Goal: Task Accomplishment & Management: Use online tool/utility

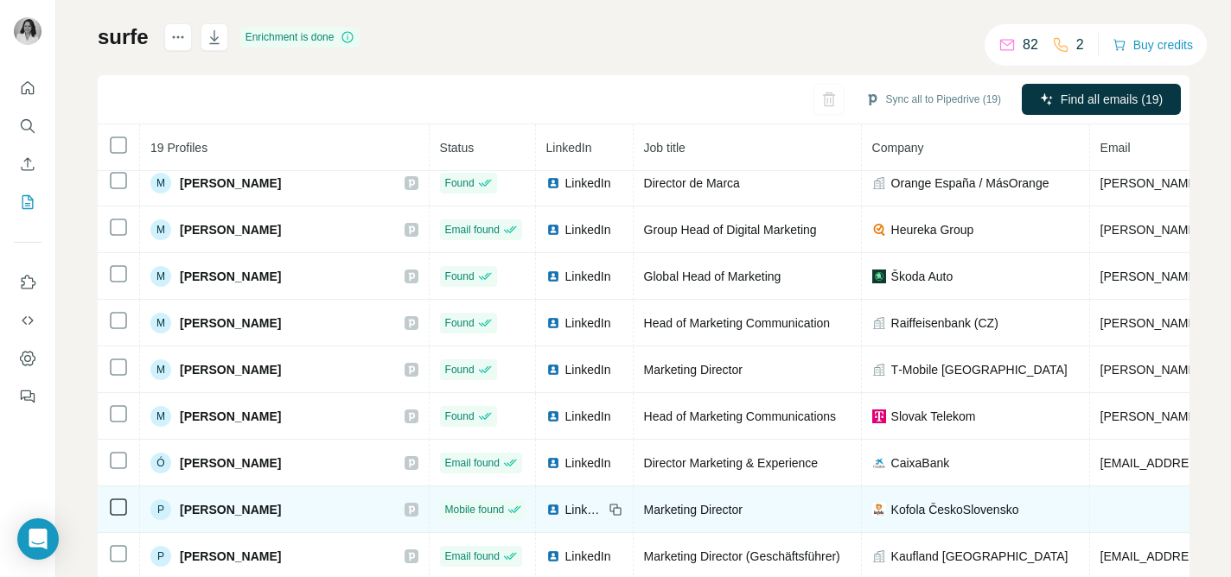
scroll to position [477, 0]
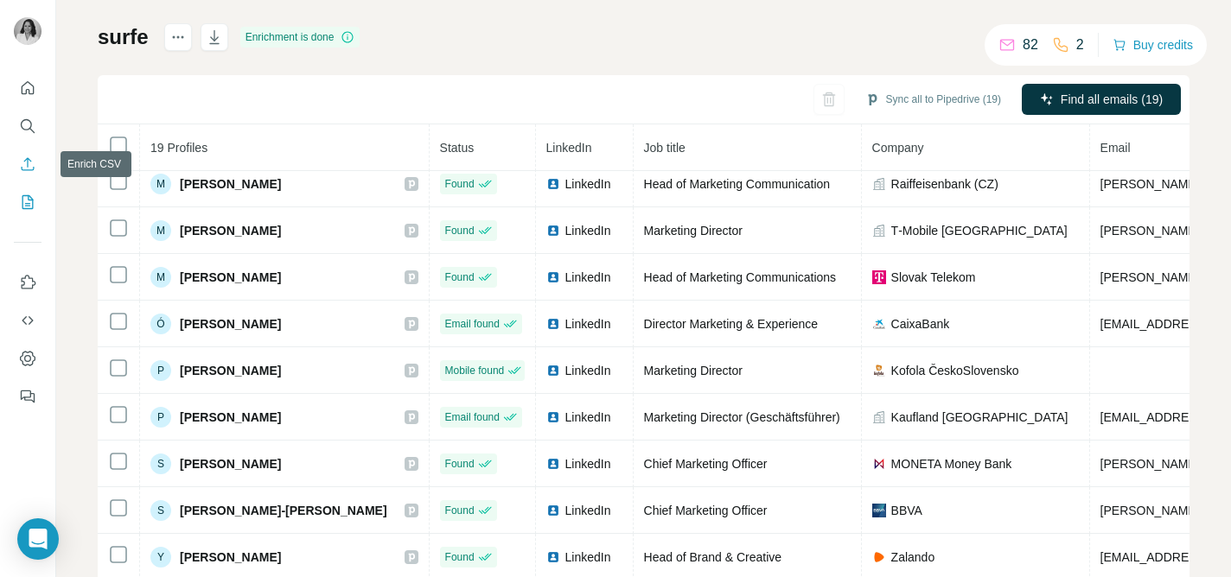
click at [30, 169] on icon "Enrich CSV" at bounding box center [27, 164] width 17 height 17
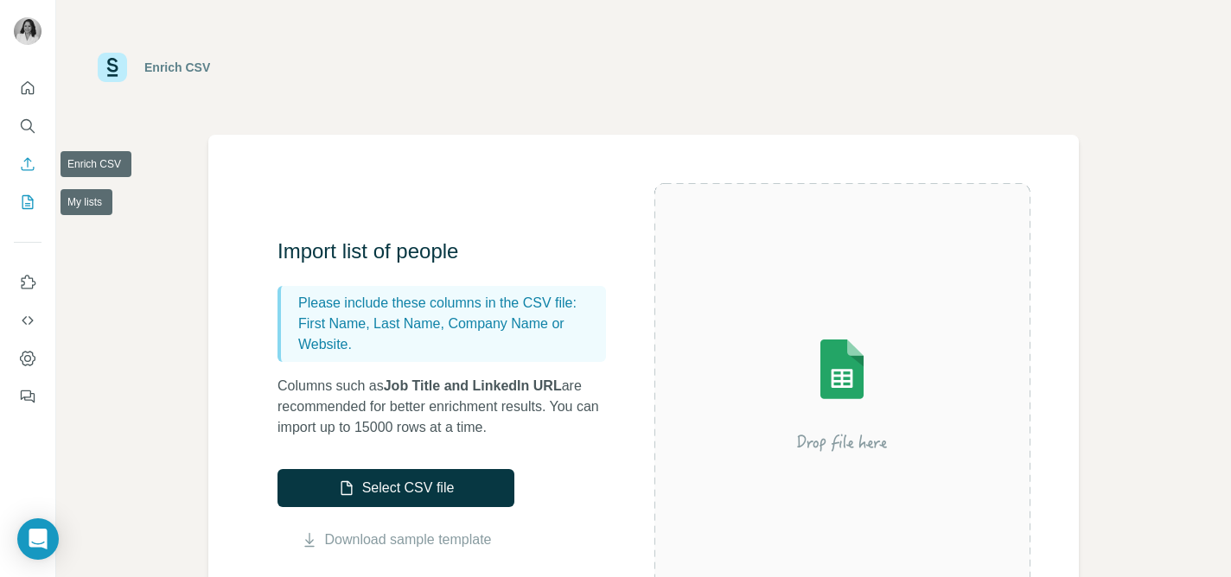
click at [29, 194] on icon "My lists" at bounding box center [27, 202] width 17 height 17
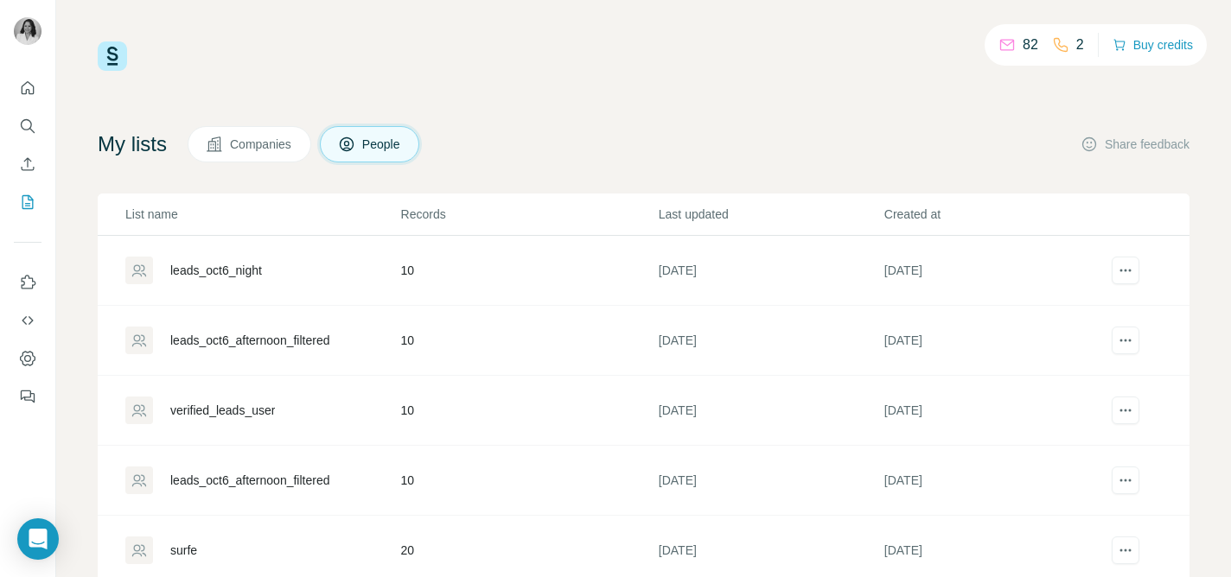
click at [258, 345] on div "leads_oct6_afternoon_filtered" at bounding box center [249, 340] width 159 height 17
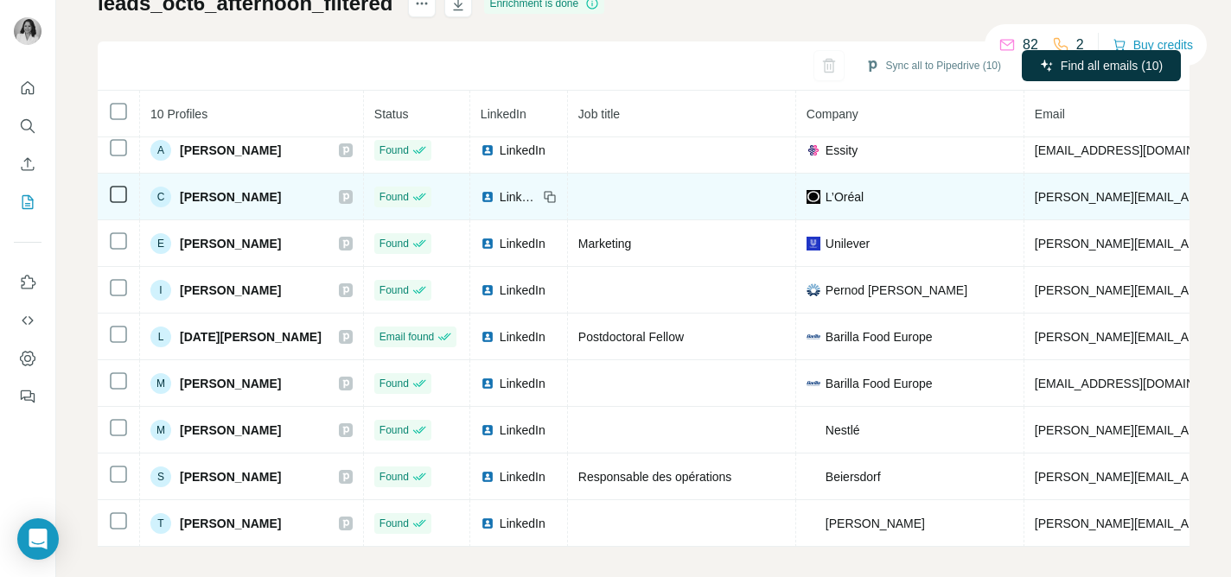
scroll to position [148, 0]
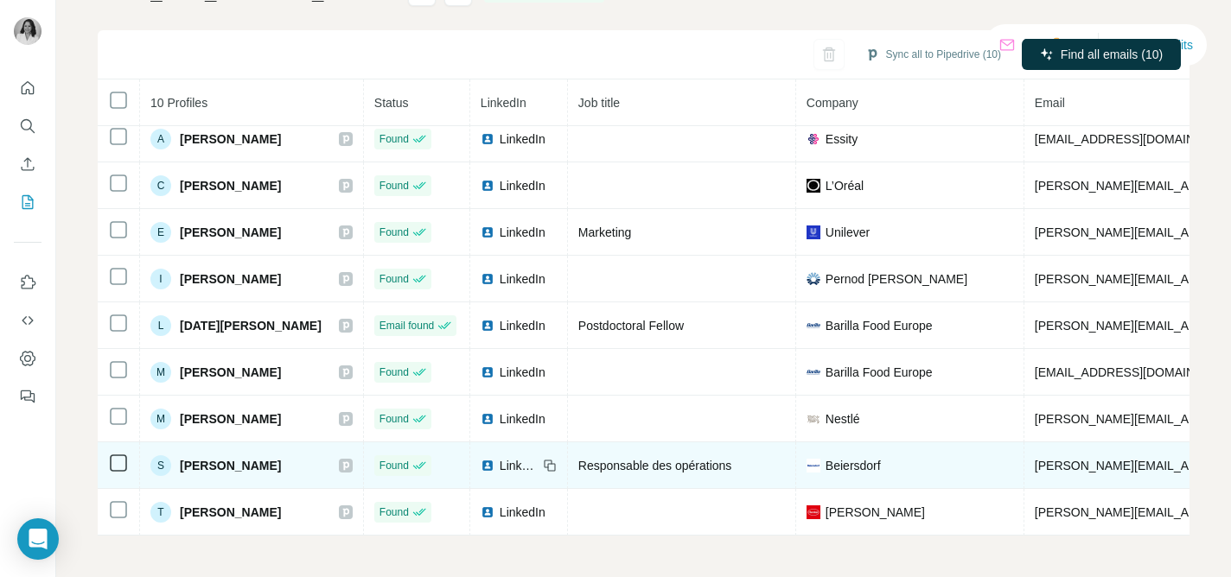
click at [500, 468] on span "LinkedIn" at bounding box center [519, 465] width 38 height 17
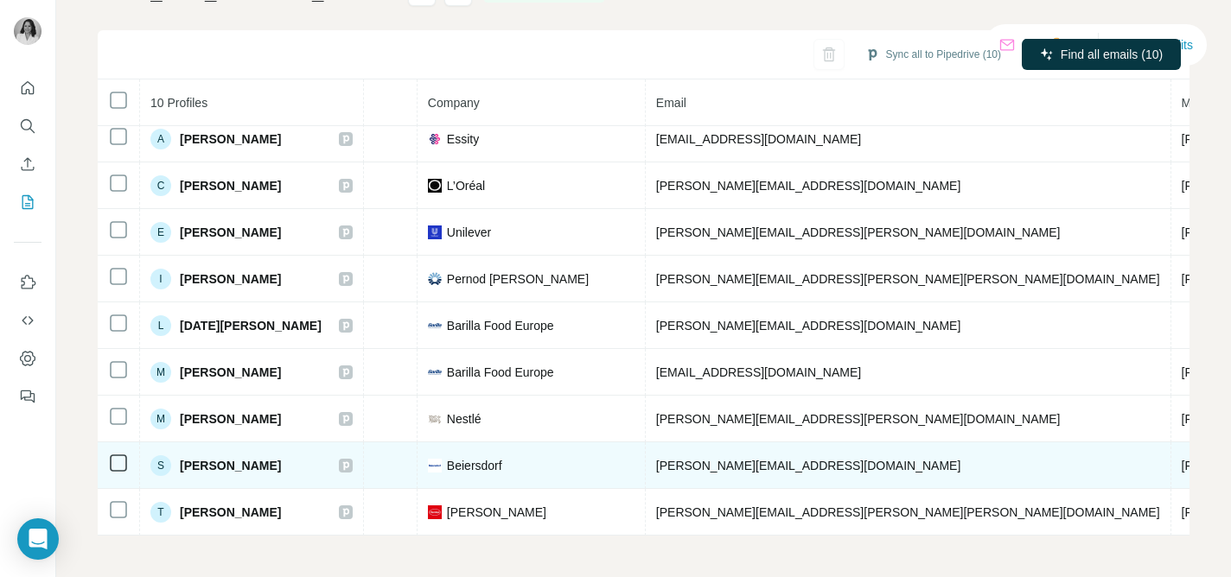
scroll to position [57, 0]
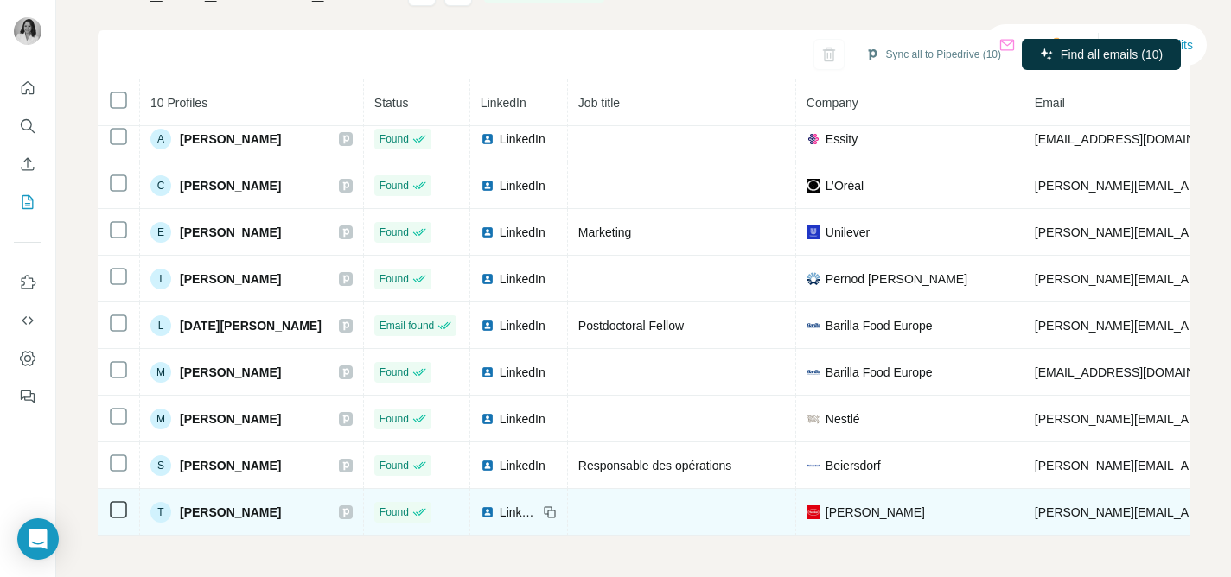
click at [500, 514] on span "LinkedIn" at bounding box center [519, 512] width 38 height 17
click at [825, 518] on span "[PERSON_NAME]" at bounding box center [874, 512] width 99 height 17
click at [825, 511] on span "[PERSON_NAME]" at bounding box center [874, 512] width 99 height 17
click at [500, 511] on span "LinkedIn" at bounding box center [519, 512] width 38 height 17
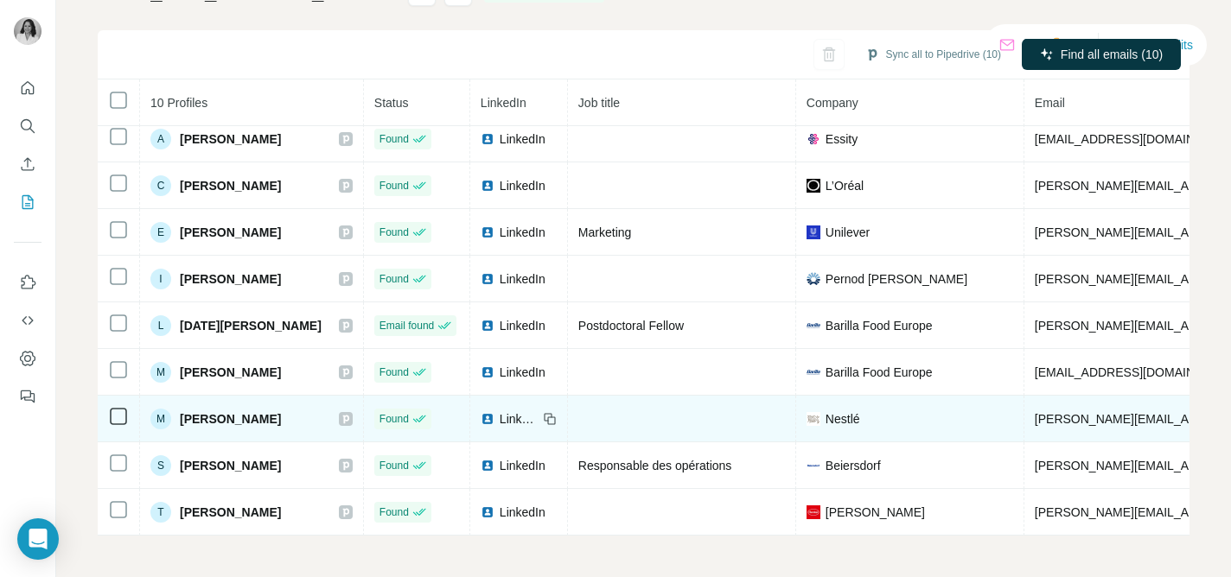
click at [500, 418] on span "LinkedIn" at bounding box center [519, 418] width 38 height 17
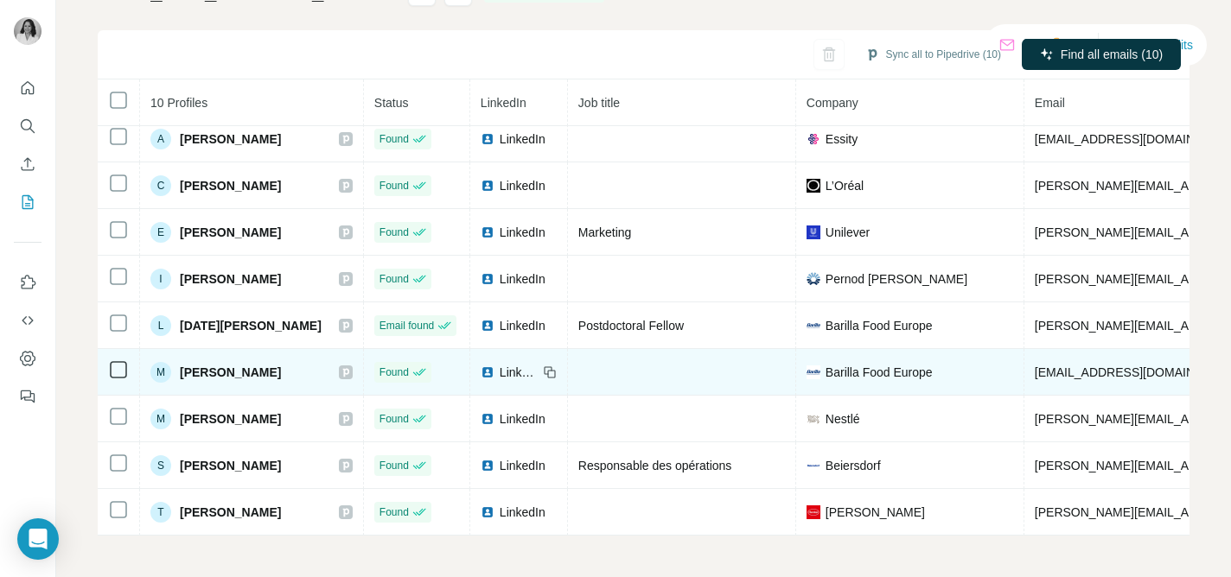
click at [500, 368] on span "LinkedIn" at bounding box center [519, 372] width 38 height 17
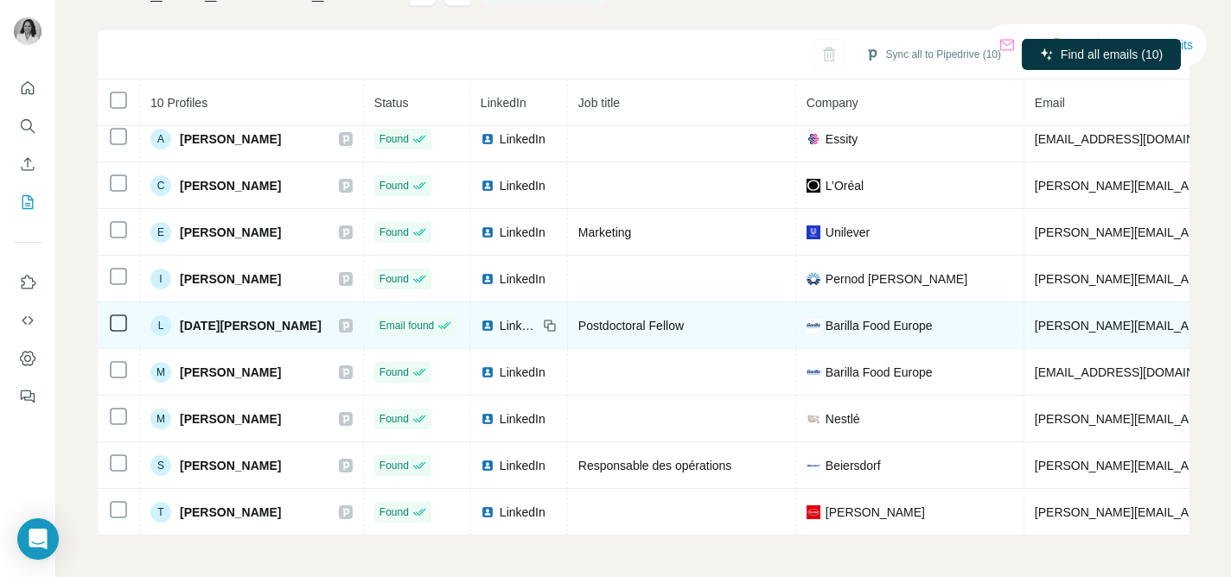
scroll to position [0, 0]
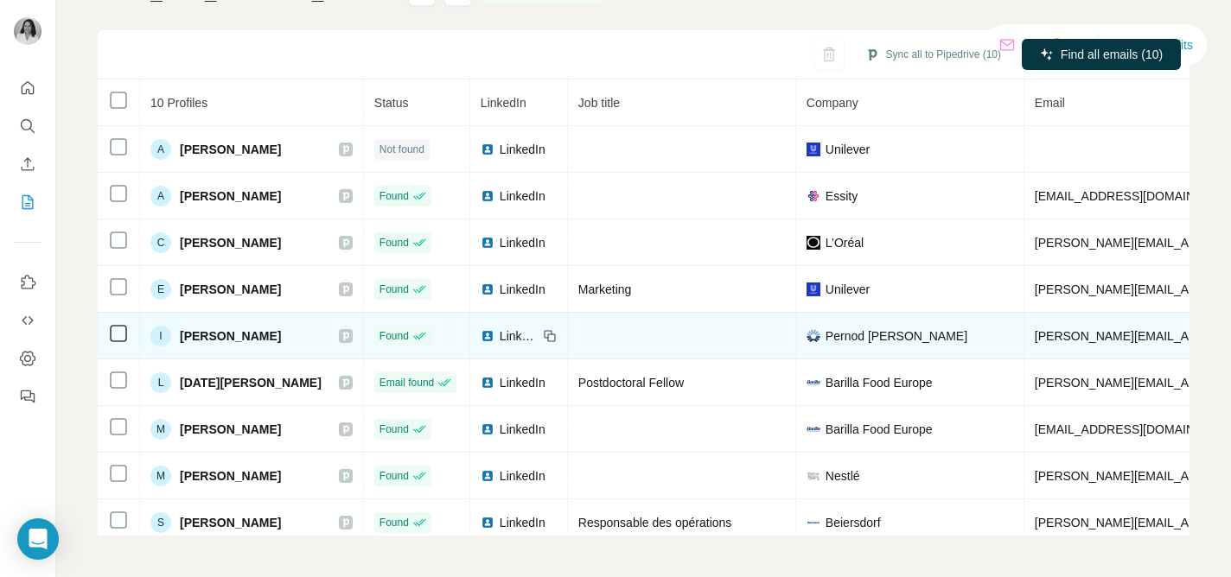
click at [500, 334] on span "LinkedIn" at bounding box center [519, 336] width 38 height 17
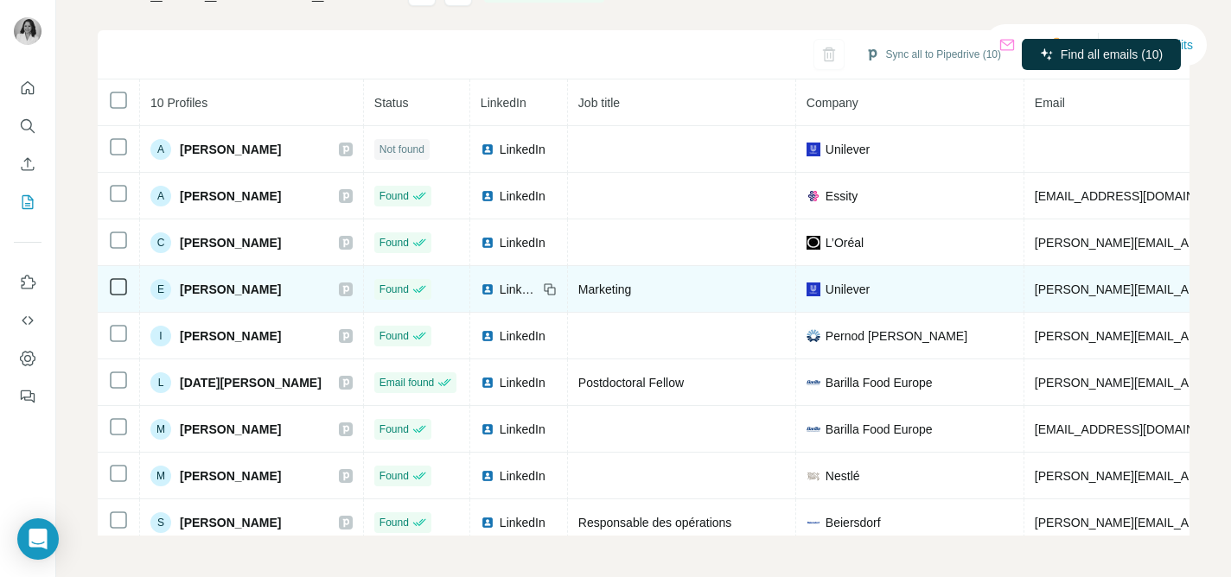
click at [500, 289] on span "LinkedIn" at bounding box center [519, 289] width 38 height 17
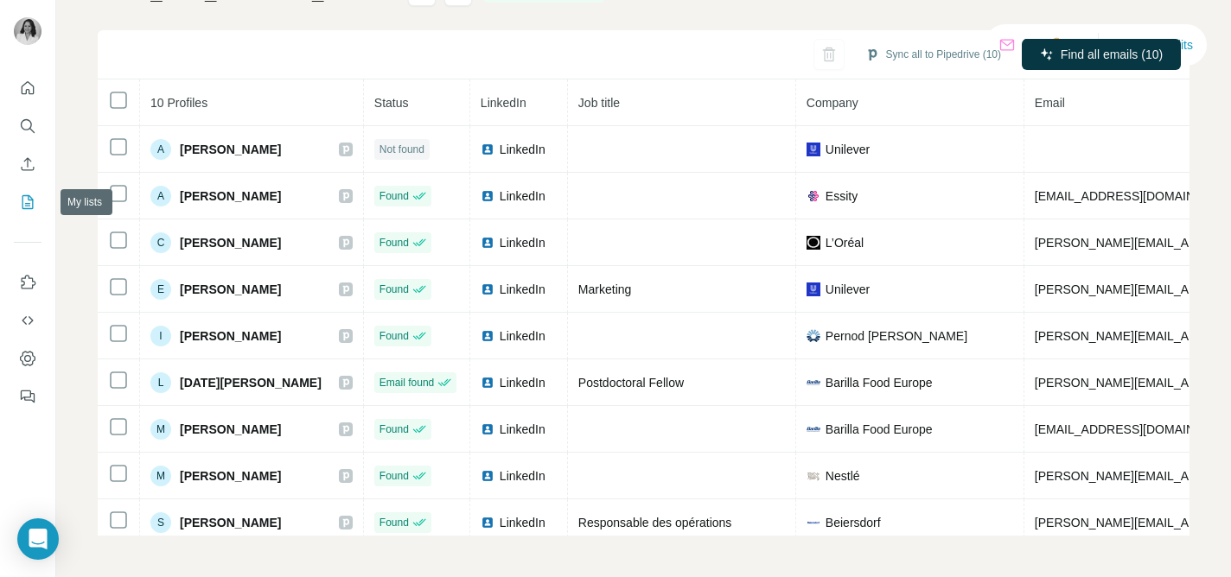
click at [22, 200] on icon "My lists" at bounding box center [27, 202] width 17 height 17
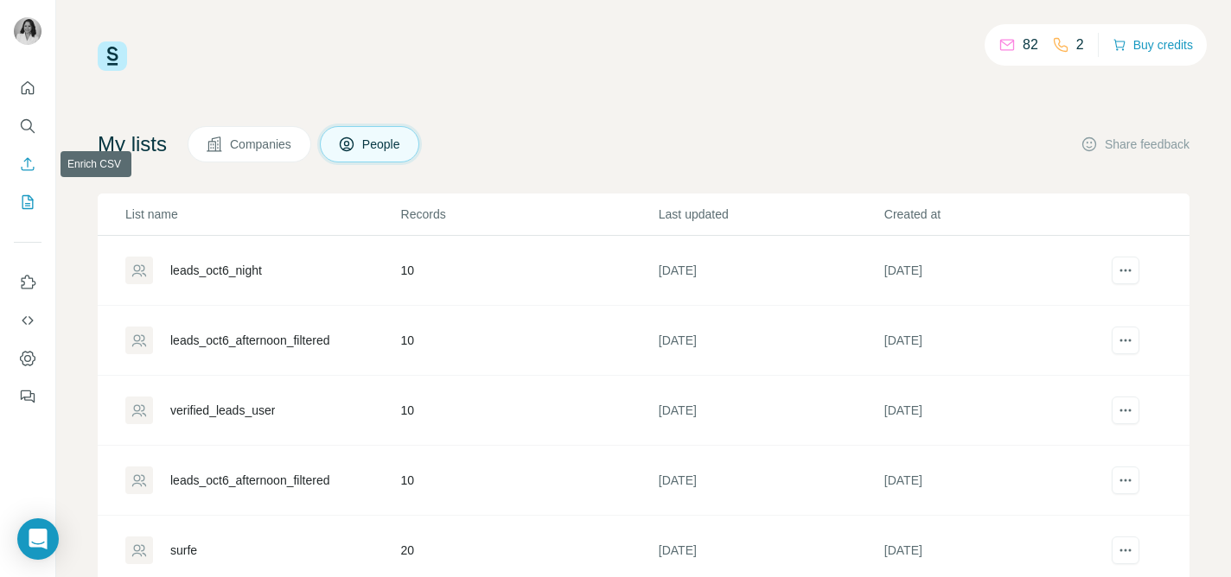
click at [32, 163] on icon "Enrich CSV" at bounding box center [27, 164] width 17 height 17
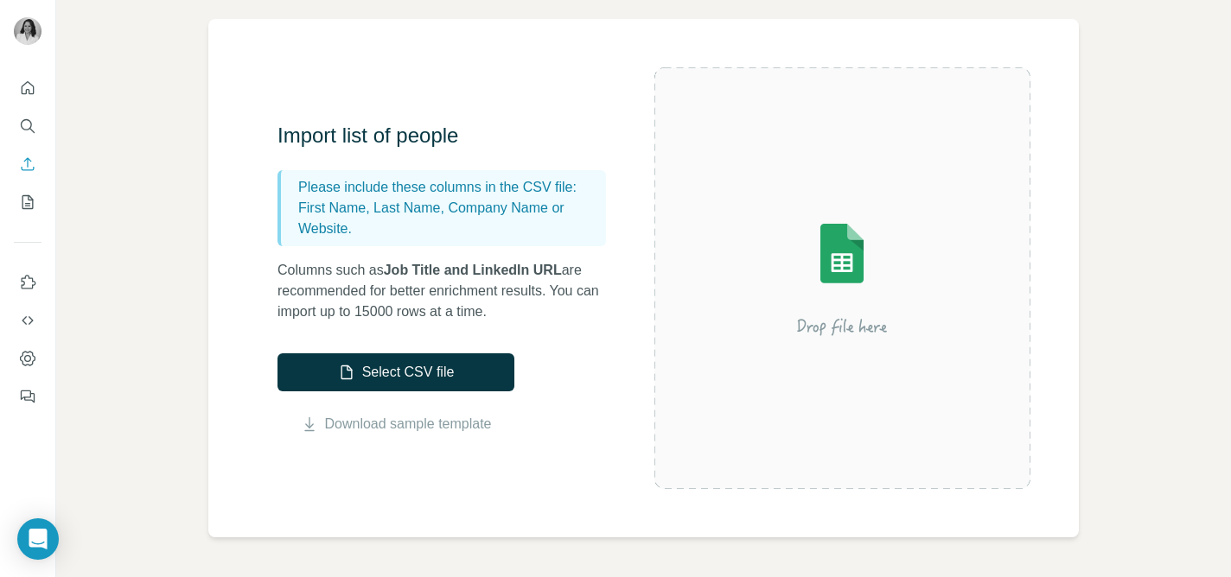
scroll to position [117, 0]
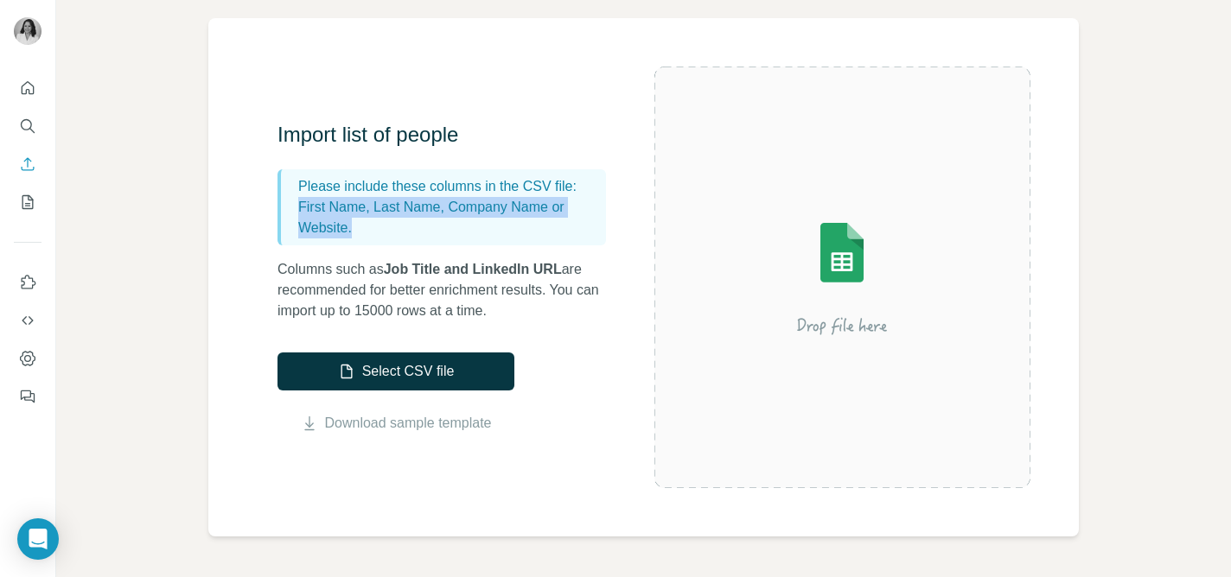
drag, startPoint x: 296, startPoint y: 207, endPoint x: 379, endPoint y: 237, distance: 88.8
click at [380, 237] on div "Please include these columns in the CSV file: First Name, Last Name, Company Na…" at bounding box center [441, 207] width 328 height 76
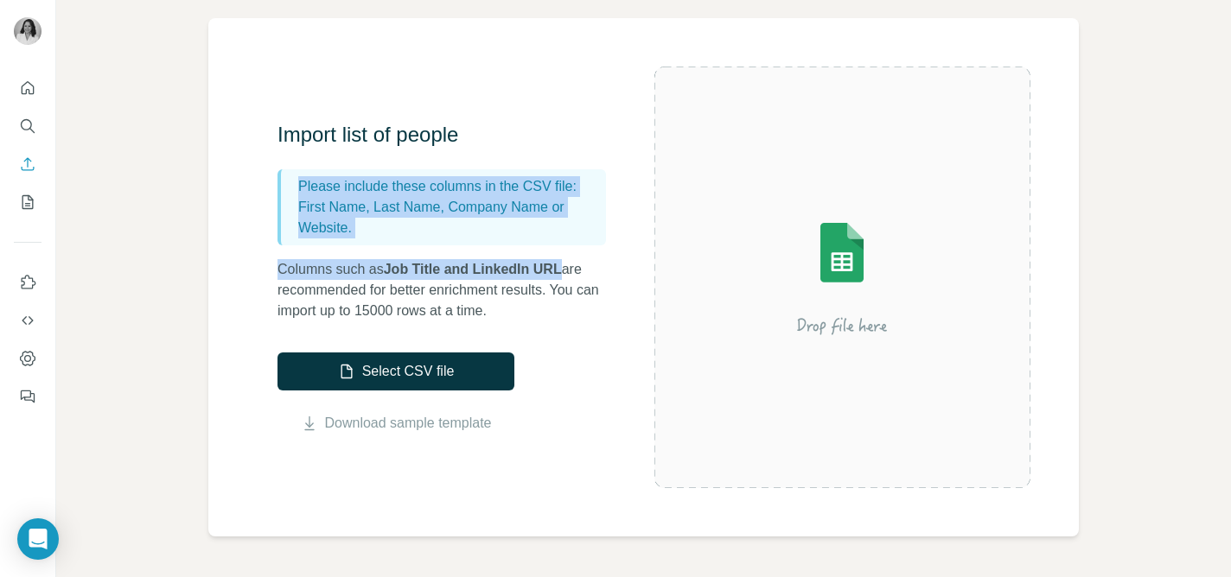
drag, startPoint x: 290, startPoint y: 181, endPoint x: 568, endPoint y: 264, distance: 290.4
click at [568, 264] on div "Import list of people Please include these columns in the CSV file: First Name,…" at bounding box center [450, 221] width 346 height 200
copy div "Please include these columns in the CSV file: First Name, Last Name, Company Na…"
click at [35, 200] on icon "My lists" at bounding box center [27, 202] width 17 height 17
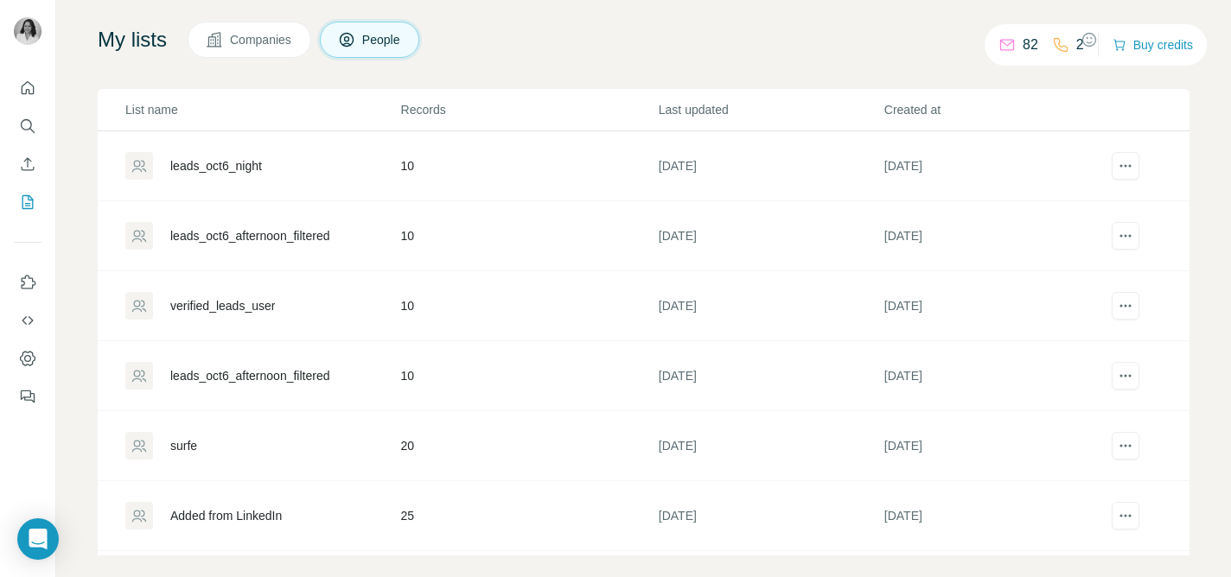
scroll to position [106, 0]
click at [251, 309] on div "verified_leads_user" at bounding box center [222, 304] width 105 height 17
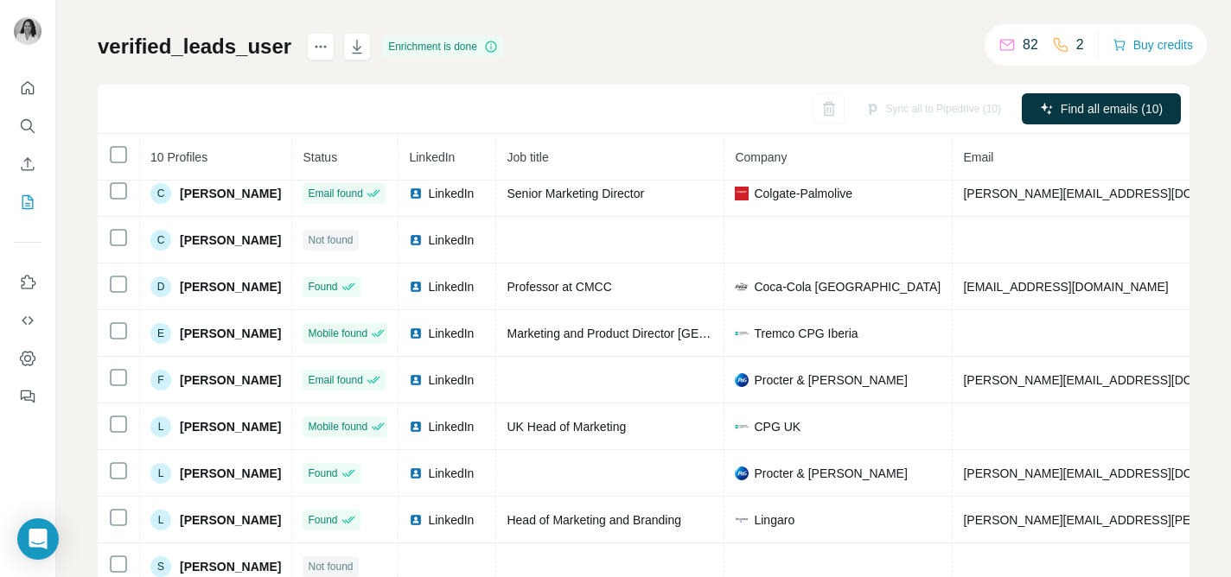
scroll to position [148, 0]
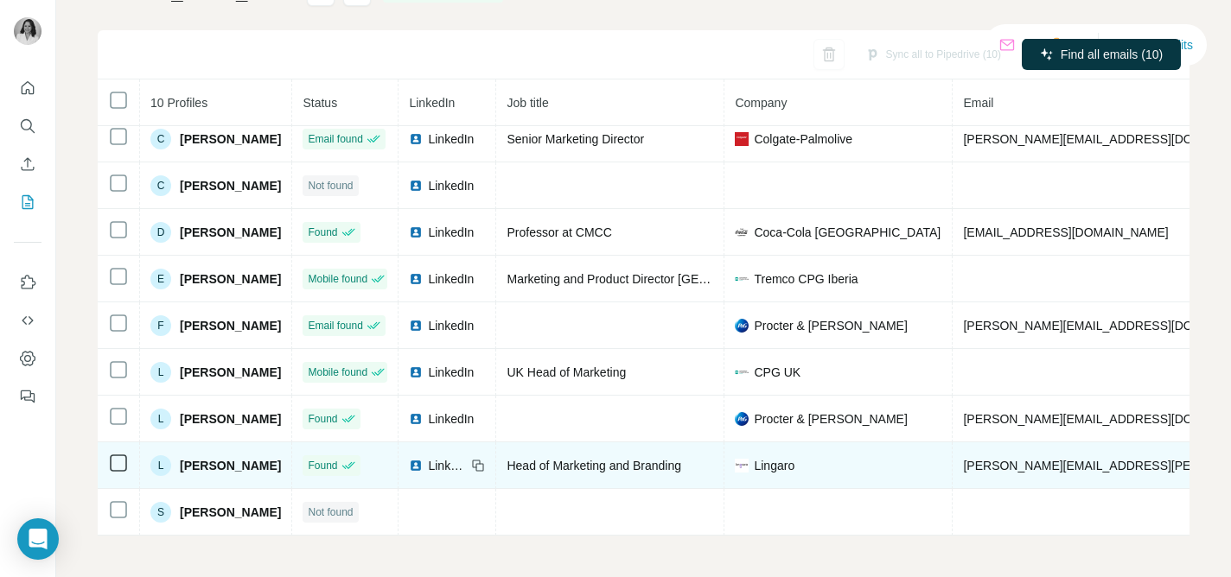
click at [438, 463] on span "LinkedIn" at bounding box center [447, 465] width 38 height 17
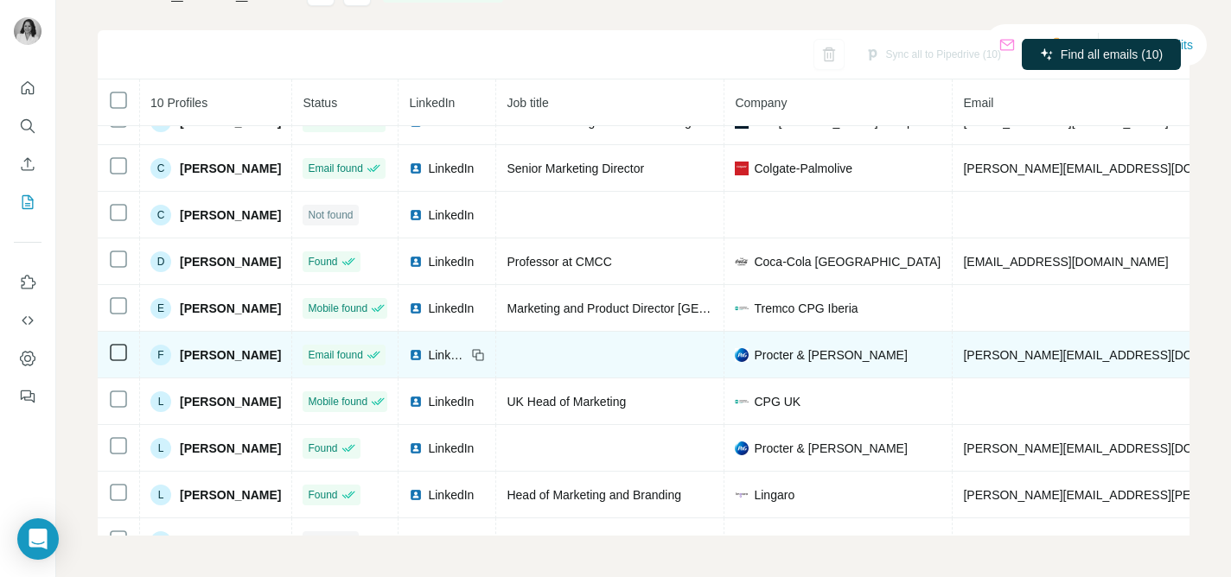
scroll to position [37, 0]
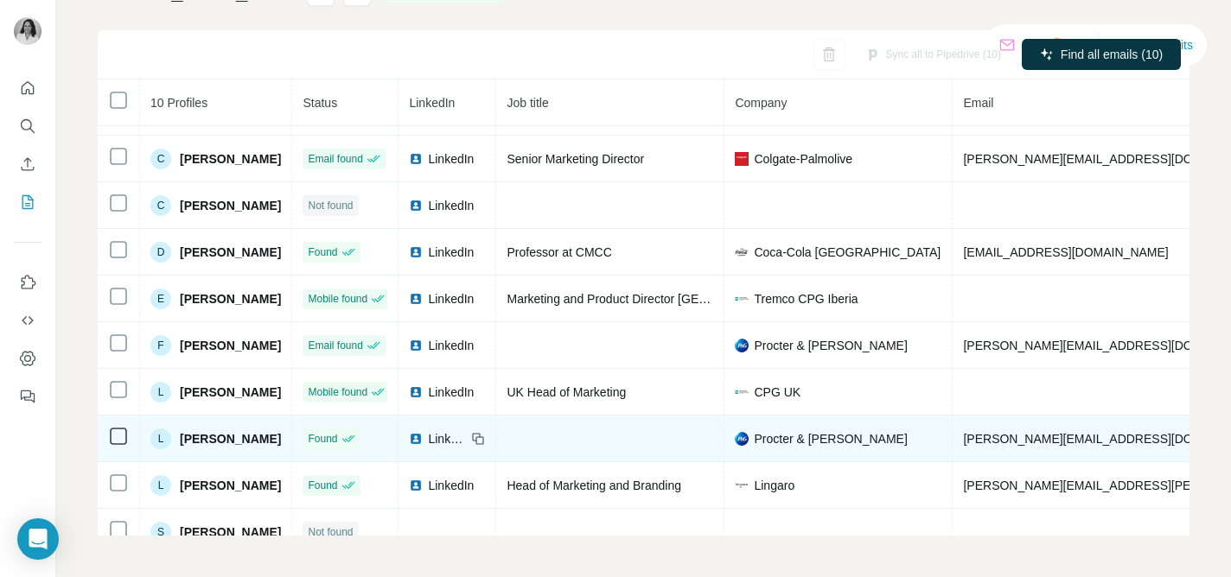
click at [455, 437] on span "LinkedIn" at bounding box center [447, 438] width 38 height 17
